Goal: Entertainment & Leisure: Consume media (video, audio)

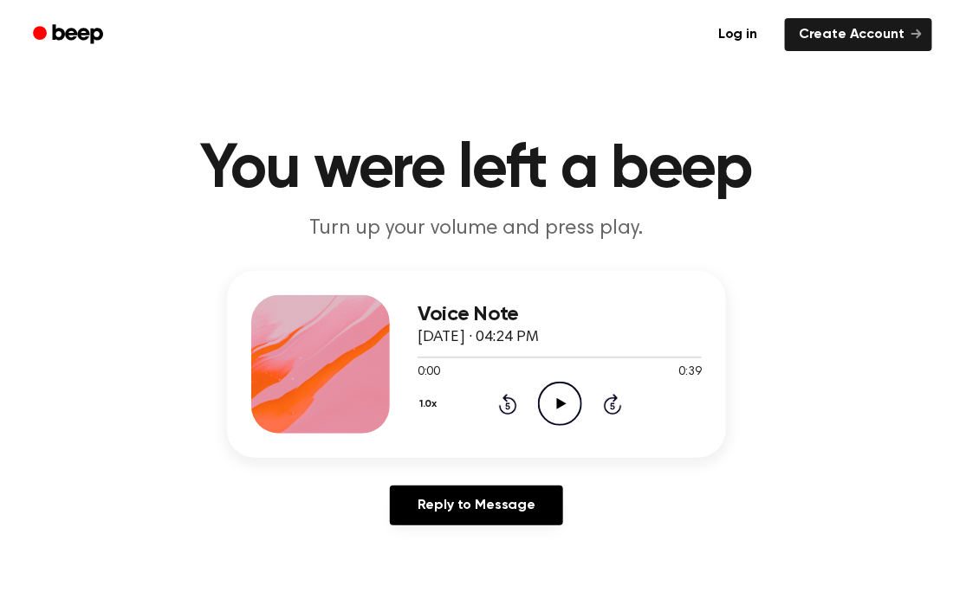
click at [570, 408] on icon "Play Audio" at bounding box center [560, 404] width 44 height 44
click at [560, 398] on icon "Play Audio" at bounding box center [560, 404] width 44 height 44
click at [566, 417] on icon "Play Audio" at bounding box center [560, 404] width 44 height 44
click at [554, 424] on circle at bounding box center [560, 404] width 42 height 42
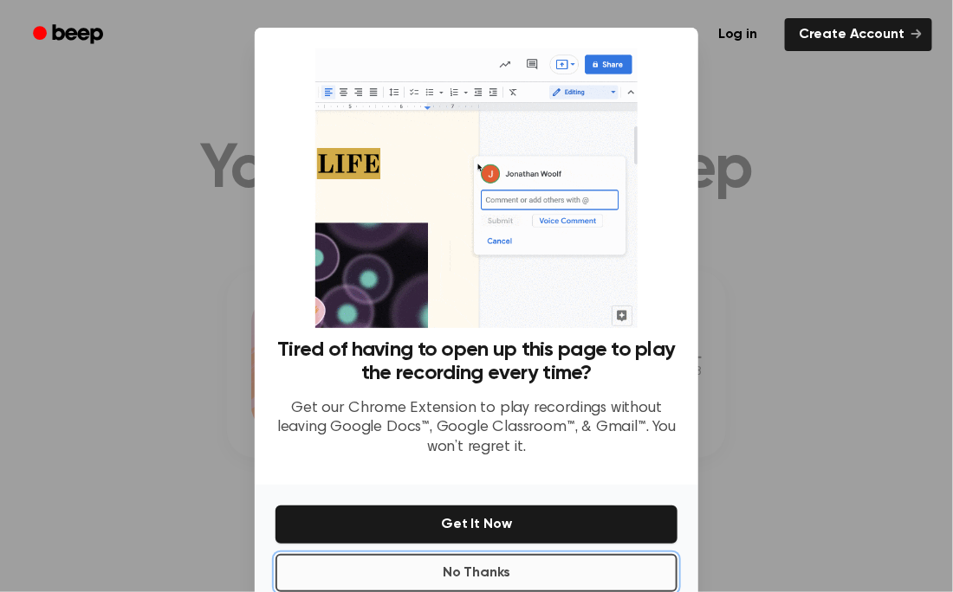
click at [424, 567] on button "No Thanks" at bounding box center [476, 573] width 402 height 38
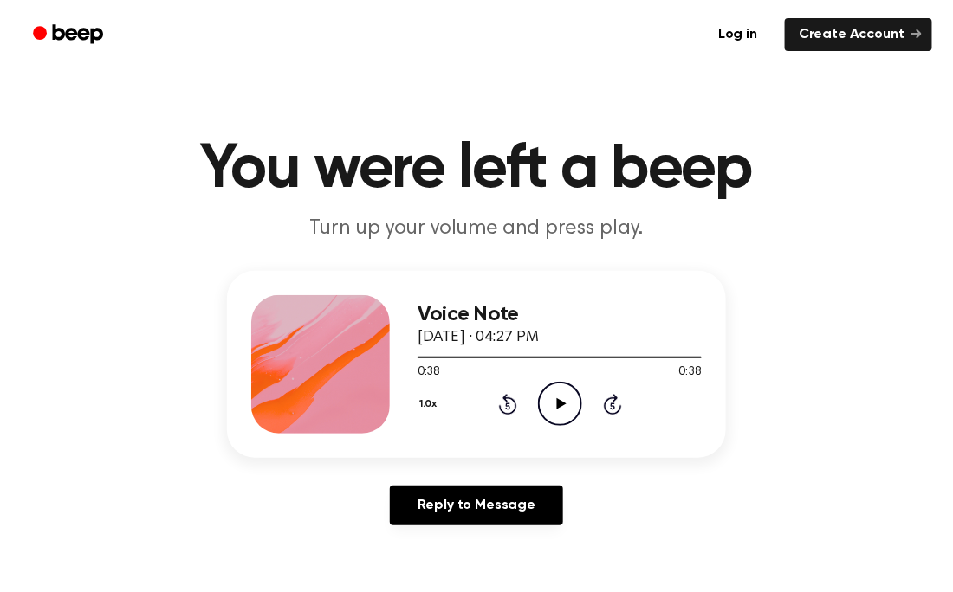
click at [566, 417] on icon "Play Audio" at bounding box center [560, 404] width 44 height 44
click at [560, 398] on icon "Play Audio" at bounding box center [560, 404] width 44 height 44
click at [557, 411] on icon "Play Audio" at bounding box center [560, 404] width 44 height 44
